Goal: Check status: Check status

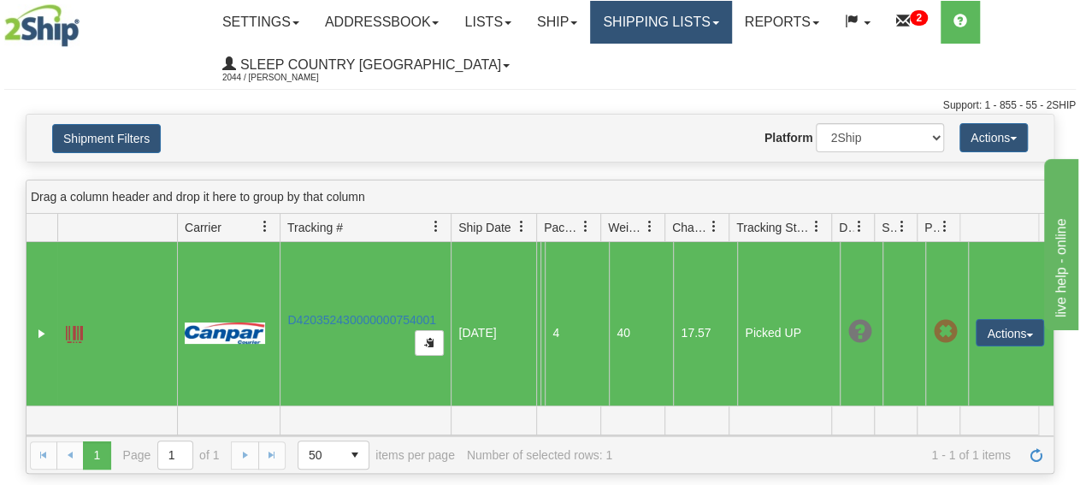
click at [676, 15] on link "Shipping lists" at bounding box center [660, 22] width 141 height 43
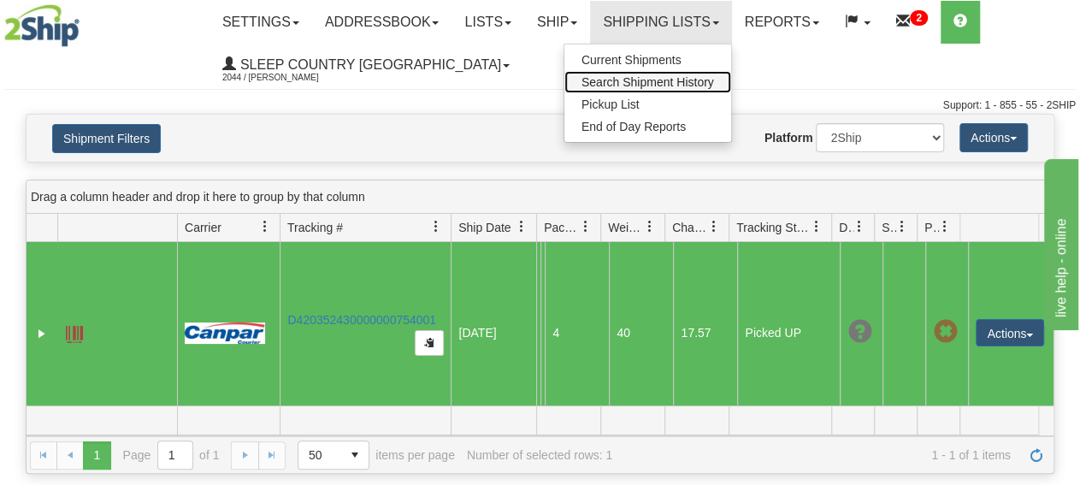
click at [646, 82] on span "Search Shipment History" at bounding box center [647, 82] width 133 height 14
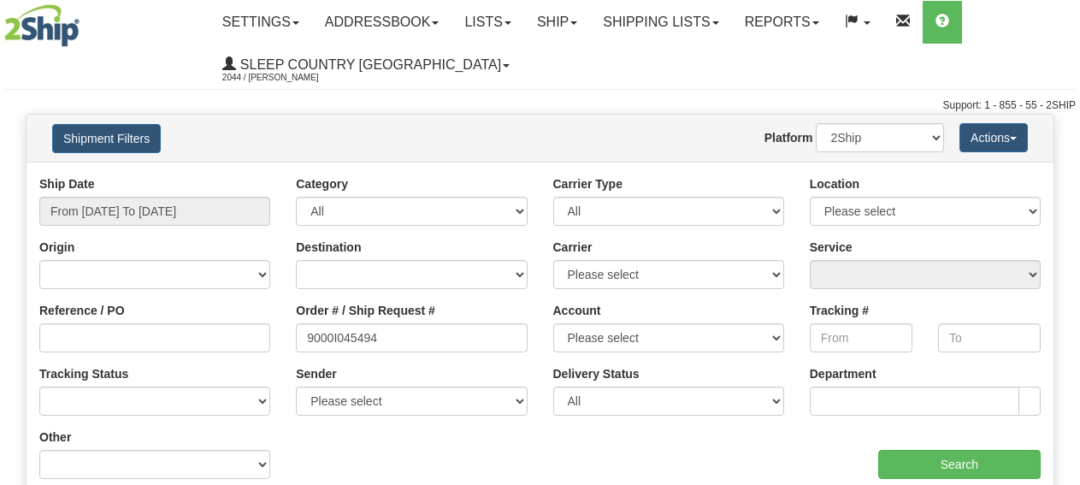
click at [974, 462] on input "Search" at bounding box center [959, 464] width 162 height 29
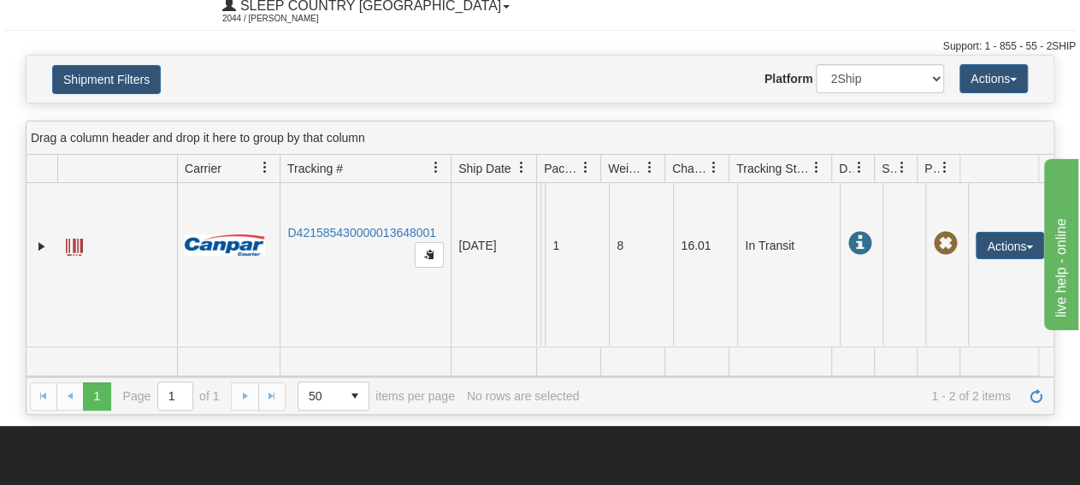
scroll to position [89, 0]
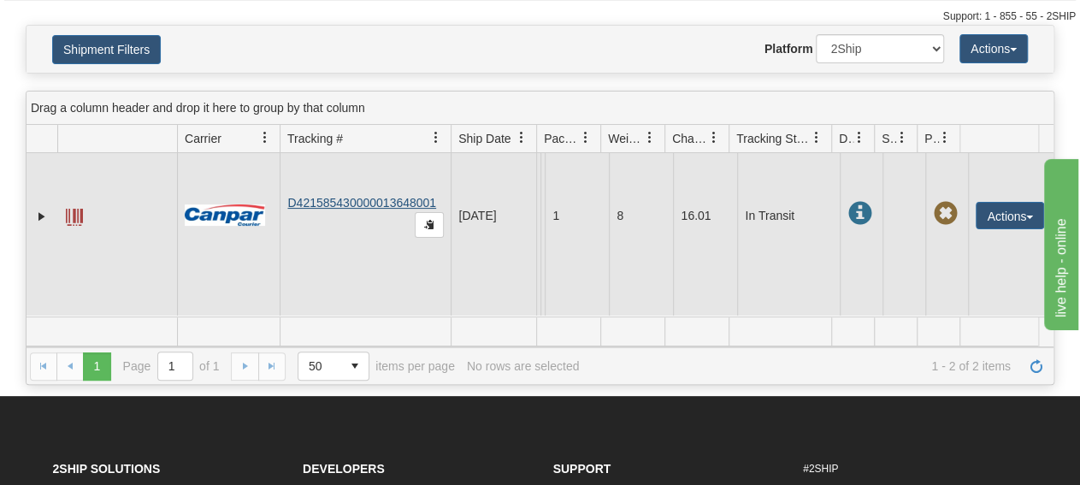
drag, startPoint x: 435, startPoint y: 186, endPoint x: 300, endPoint y: 187, distance: 135.1
click at [300, 187] on td "D421585430000013648001" at bounding box center [365, 215] width 171 height 201
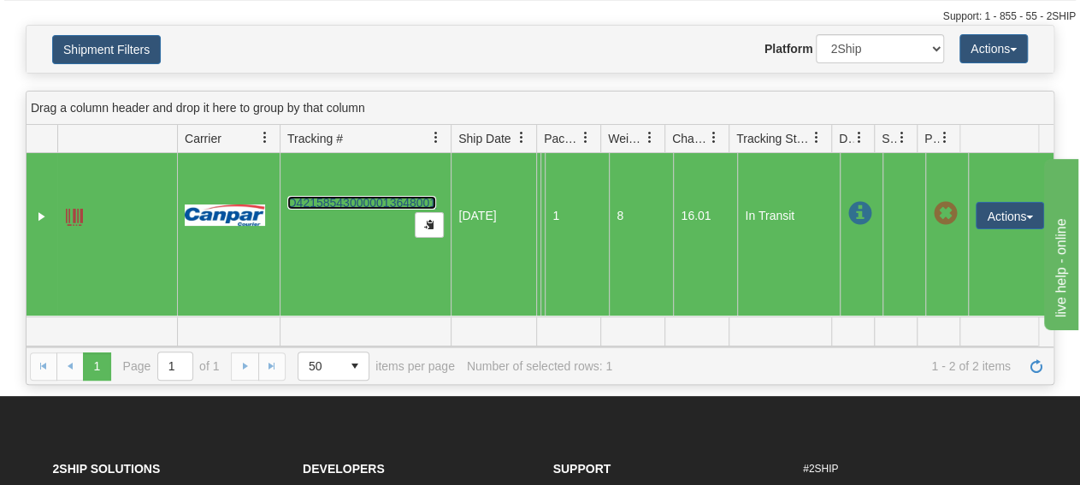
click at [303, 196] on link "D421585430000013648001" at bounding box center [361, 203] width 149 height 14
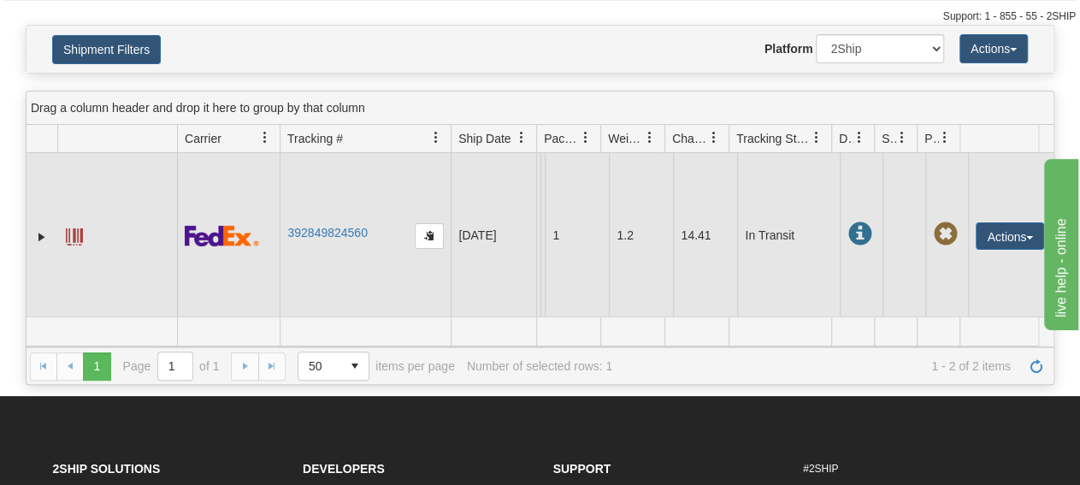
scroll to position [0, 0]
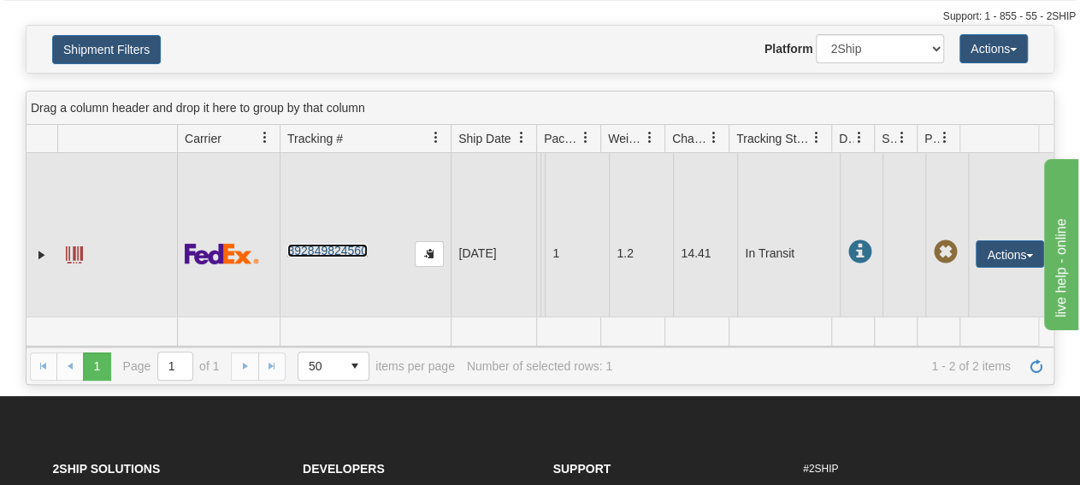
click at [346, 245] on link "392849824560" at bounding box center [327, 251] width 80 height 14
